Goal: Task Accomplishment & Management: Use online tool/utility

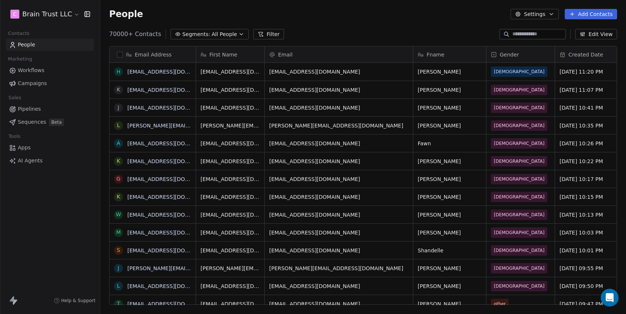
scroll to position [270, 520]
click at [263, 30] on button "Filter" at bounding box center [268, 34] width 31 height 10
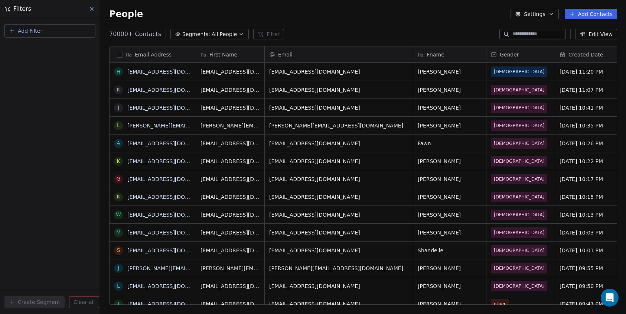
click at [3, 33] on div "Add Filter" at bounding box center [50, 29] width 100 height 22
click at [32, 28] on span "Add Filter" at bounding box center [30, 31] width 24 height 8
click at [56, 47] on span "Contact properties" at bounding box center [36, 49] width 48 height 8
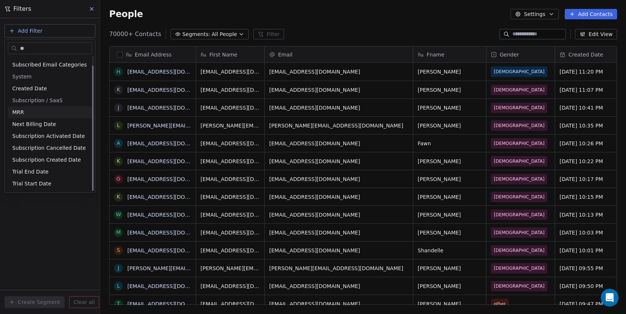
scroll to position [0, 0]
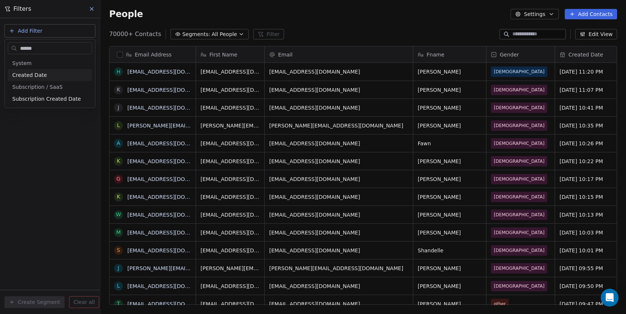
type input "******"
click at [46, 77] on div "Created Date" at bounding box center [49, 74] width 75 height 7
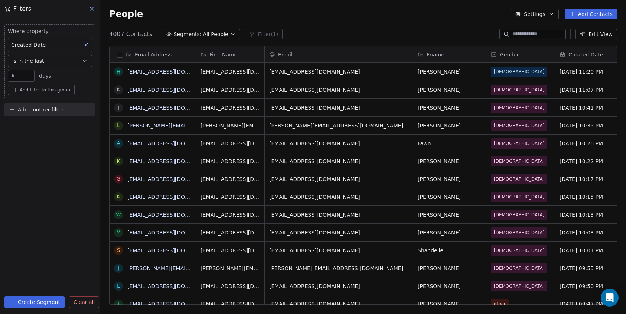
scroll to position [270, 520]
click at [19, 75] on input "**" at bounding box center [21, 76] width 23 height 6
click at [43, 62] on button "is in the last" at bounding box center [50, 61] width 84 height 12
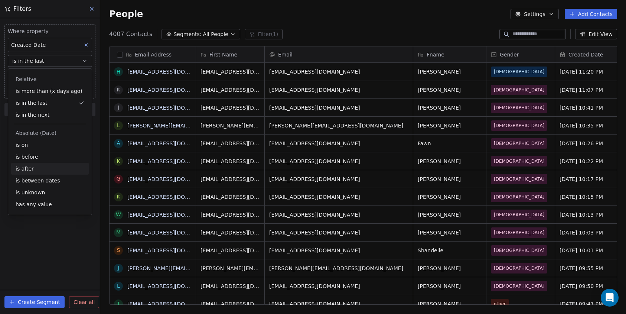
click at [33, 167] on div "is after" at bounding box center [50, 169] width 78 height 12
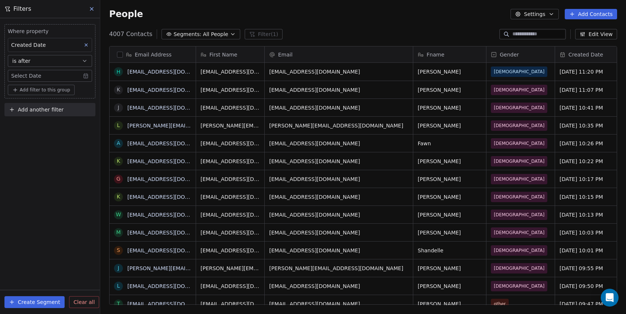
click at [83, 73] on body "C Brain Trust LLC Contacts People Marketing Workflows Campaigns Sales Pipelines…" at bounding box center [313, 157] width 626 height 314
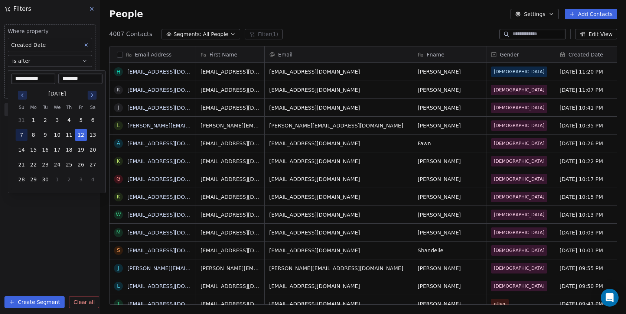
click at [23, 135] on button "7" at bounding box center [22, 135] width 12 height 12
click at [72, 78] on input "********" at bounding box center [80, 78] width 41 height 7
click at [30, 135] on button "8" at bounding box center [33, 135] width 12 height 12
type input "**********"
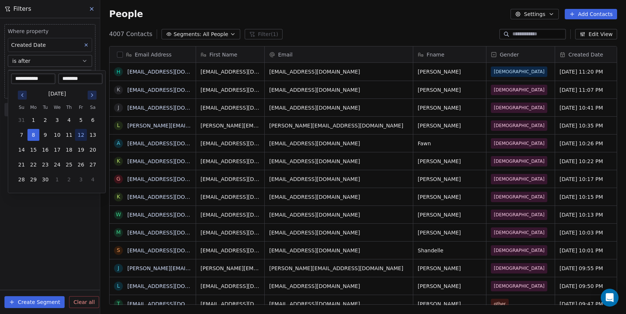
click at [63, 78] on input "********" at bounding box center [80, 78] width 41 height 7
type input "********"
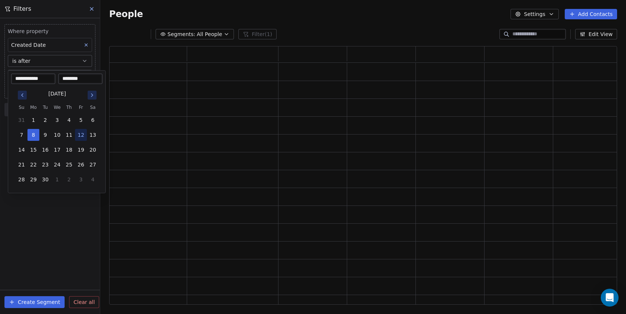
click at [79, 228] on html "**********" at bounding box center [313, 157] width 626 height 314
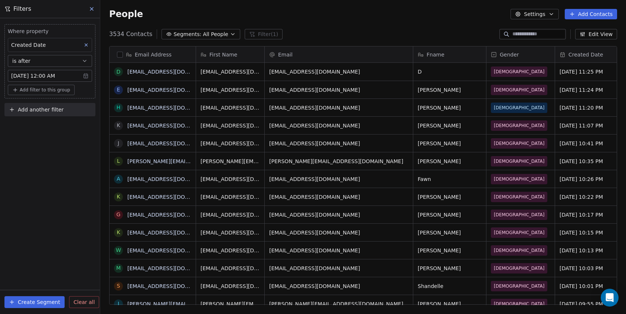
click at [94, 7] on icon at bounding box center [92, 9] width 6 height 6
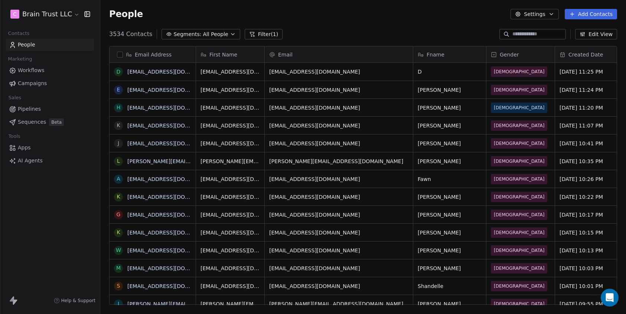
click at [22, 145] on span "Apps" at bounding box center [24, 148] width 13 height 8
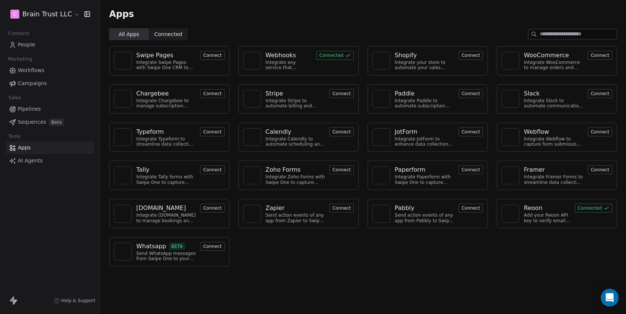
click at [583, 210] on button "Connected" at bounding box center [593, 207] width 37 height 9
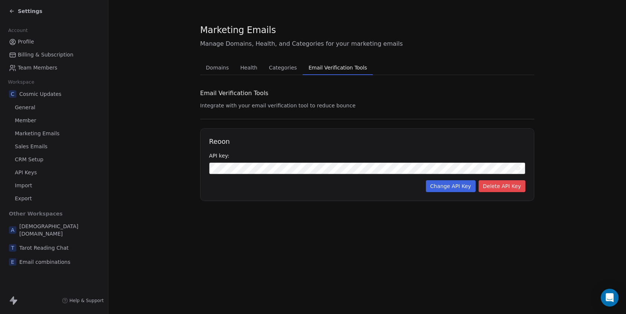
click at [216, 69] on span "Domains" at bounding box center [217, 67] width 29 height 10
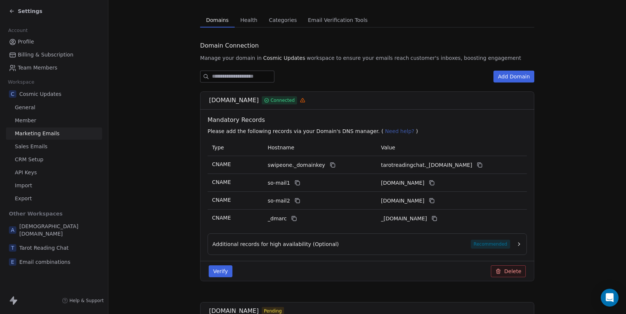
scroll to position [98, 0]
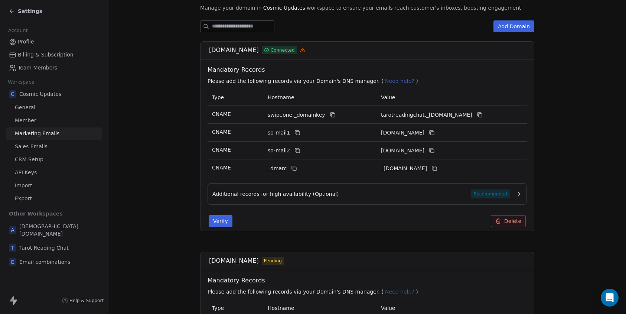
click at [493, 190] on span "Recommended" at bounding box center [490, 193] width 39 height 9
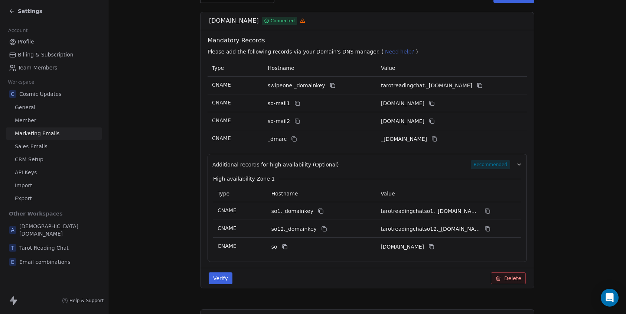
scroll to position [0, 0]
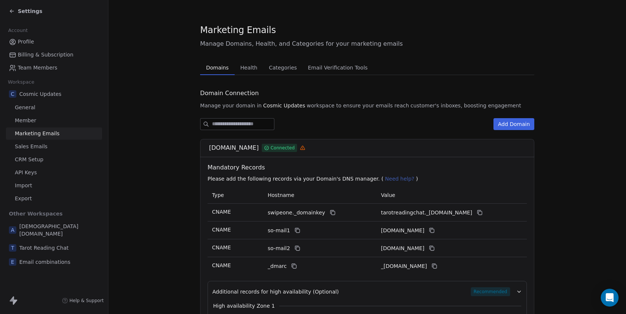
click at [237, 69] on span "Health" at bounding box center [248, 67] width 23 height 10
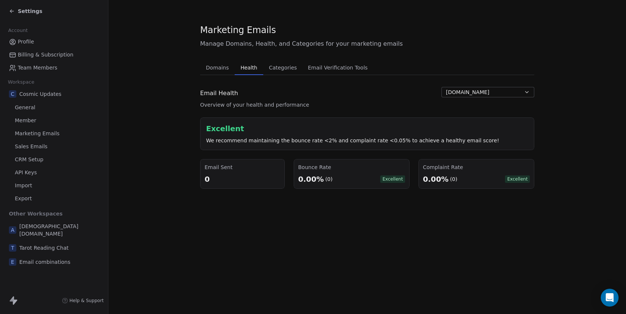
click at [277, 70] on span "Categories" at bounding box center [283, 67] width 34 height 10
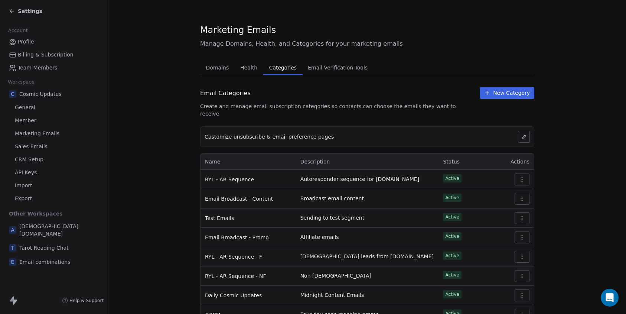
click at [324, 68] on span "Email Verification Tools" at bounding box center [338, 67] width 66 height 10
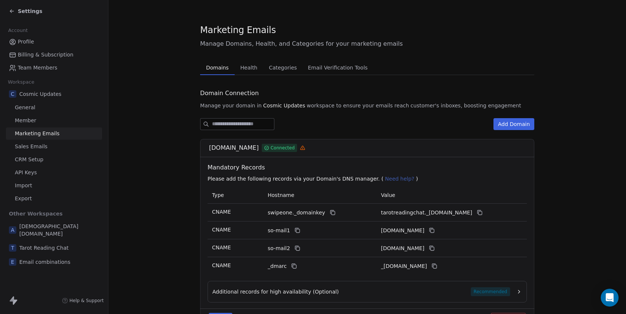
click at [203, 67] on span "Domains" at bounding box center [217, 67] width 29 height 10
click at [41, 37] on link "Profile" at bounding box center [54, 42] width 96 height 12
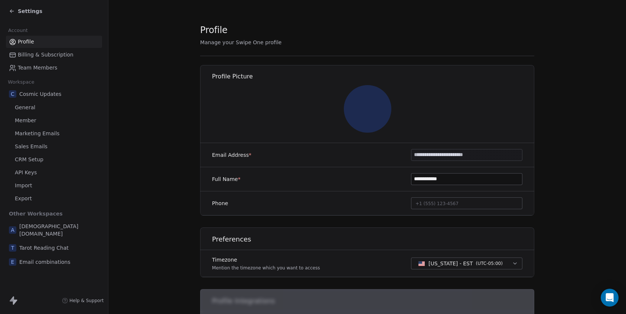
click at [26, 15] on div "Settings" at bounding box center [55, 11] width 93 height 10
click at [28, 10] on span "Settings" at bounding box center [30, 10] width 24 height 7
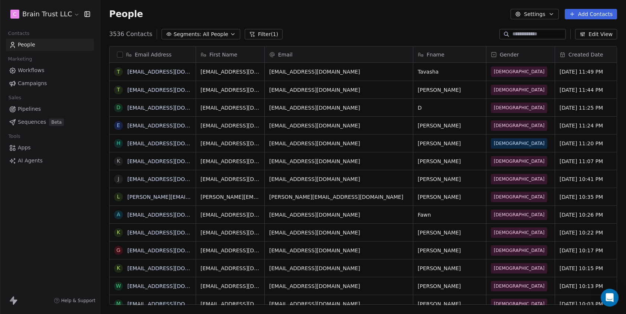
scroll to position [270, 520]
click at [379, 27] on div "People Settings Add Contacts" at bounding box center [363, 14] width 526 height 28
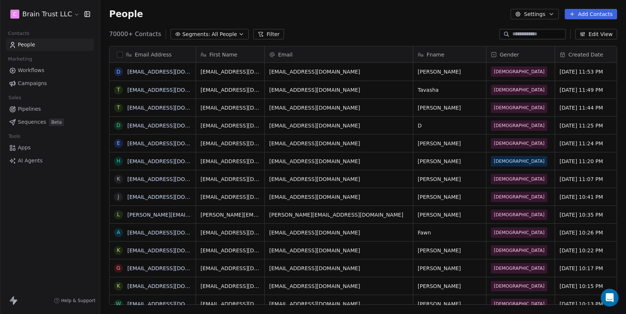
scroll to position [270, 520]
click at [37, 73] on span "Workflows" at bounding box center [31, 70] width 27 height 8
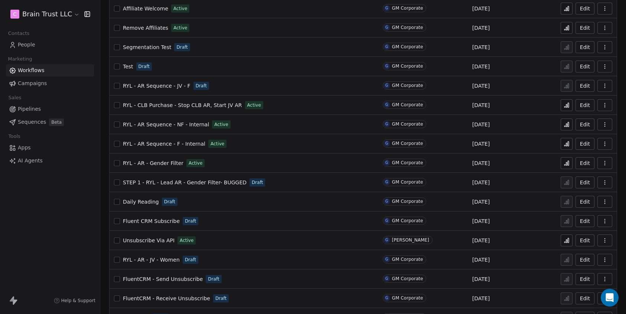
scroll to position [67, 0]
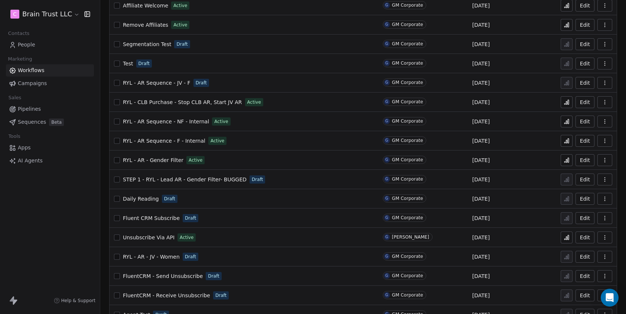
click at [156, 141] on span "RYL - AR Sequence - F - Internal" at bounding box center [164, 141] width 82 height 6
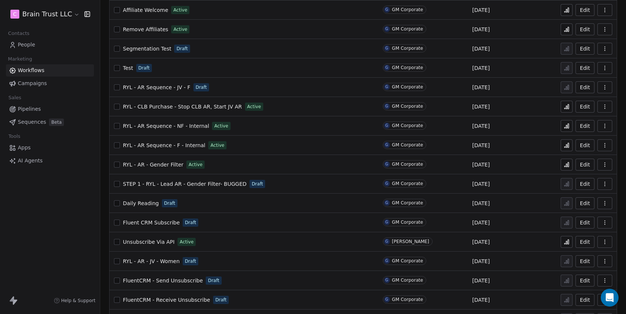
scroll to position [40, 0]
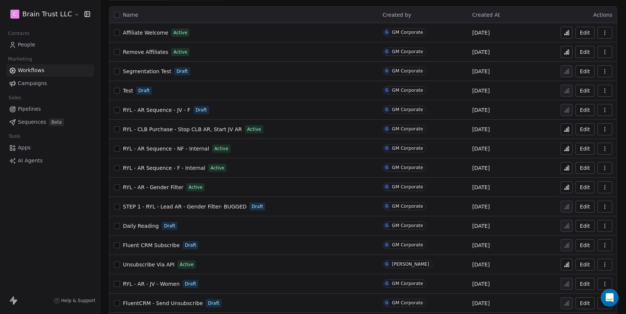
click at [179, 150] on span "RYL - AR Sequence - NF - Internal" at bounding box center [166, 148] width 86 height 6
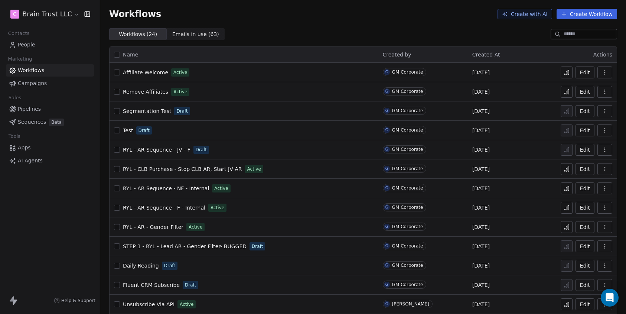
click at [189, 190] on span "RYL - AR Sequence - NF - Internal" at bounding box center [166, 188] width 86 height 6
click at [185, 207] on span "RYL - AR Sequence - F - Internal" at bounding box center [164, 207] width 82 height 6
click at [188, 189] on span "RYL - AR Sequence - NF - Internal" at bounding box center [166, 188] width 86 height 6
